Goal: Information Seeking & Learning: Find specific fact

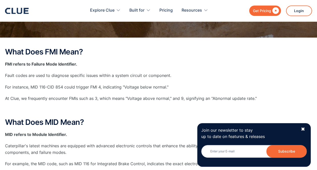
scroll to position [101, 0]
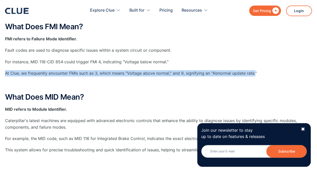
drag, startPoint x: 254, startPoint y: 72, endPoint x: 7, endPoint y: 72, distance: 246.9
click at [6, 72] on p "At Clue, we frequently encounter FMIs such as 3, which means "Voltage above nor…" at bounding box center [158, 73] width 307 height 6
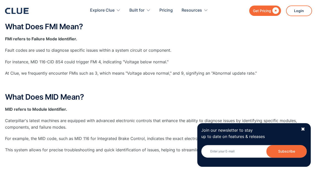
click at [129, 81] on p "‍" at bounding box center [158, 84] width 307 height 6
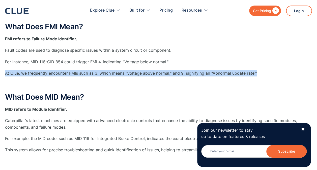
drag, startPoint x: 5, startPoint y: 74, endPoint x: 273, endPoint y: 68, distance: 268.1
click at [273, 68] on div "What Does FMI Mean? FMI refers to Failure Mode Identifier. Fault codes are used…" at bounding box center [158, 163] width 307 height 282
copy p "At Clue, we frequently encounter FMIs such as 3, which means "Voltage above nor…"
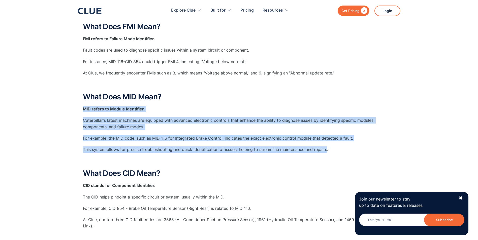
drag, startPoint x: 325, startPoint y: 151, endPoint x: 83, endPoint y: 111, distance: 245.5
click at [83, 111] on div "What Does FMI Mean? FMI refers to Failure Mode Identifier. Fault codes are used…" at bounding box center [239, 163] width 312 height 282
copy div "MID refers to Module Identifier. Caterpillar's latest machines are equipped wit…"
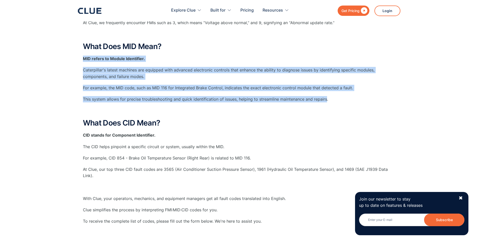
scroll to position [176, 0]
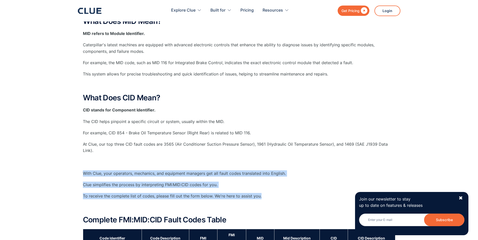
drag, startPoint x: 83, startPoint y: 171, endPoint x: 261, endPoint y: 194, distance: 178.6
click at [261, 170] on div "What Does FMI Mean? FMI refers to Failure Mode Identifier. Fault codes are used…" at bounding box center [239, 88] width 312 height 282
copy div "With Clue, your operators, mechanics, and equipment managers get all fault code…"
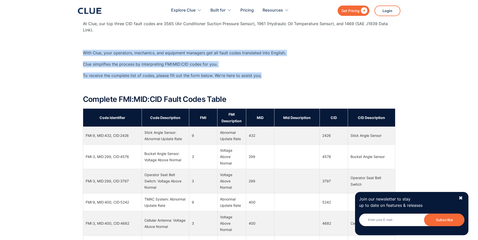
scroll to position [302, 0]
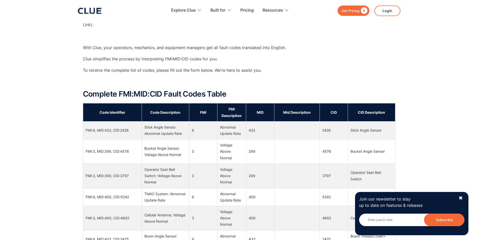
drag, startPoint x: 308, startPoint y: 66, endPoint x: 289, endPoint y: 85, distance: 27.4
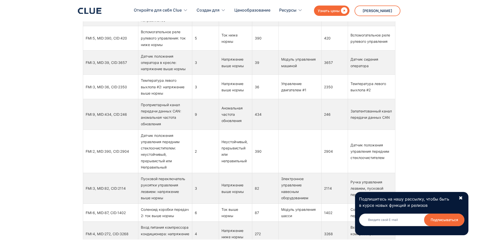
scroll to position [5550, 0]
